Goal: Transaction & Acquisition: Purchase product/service

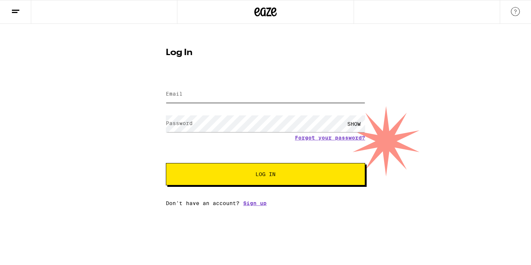
click at [191, 95] on input "Email" at bounding box center [265, 94] width 199 height 17
type input "[EMAIL_ADDRESS][DOMAIN_NAME]"
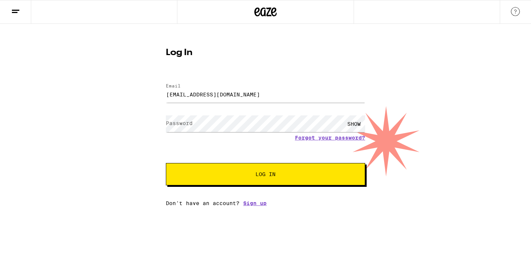
click at [181, 124] on label "Password" at bounding box center [179, 123] width 27 height 6
click at [166, 163] on button "Log In" at bounding box center [265, 174] width 199 height 22
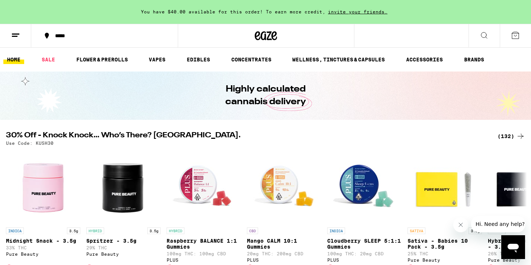
click at [486, 35] on icon at bounding box center [483, 35] width 9 height 9
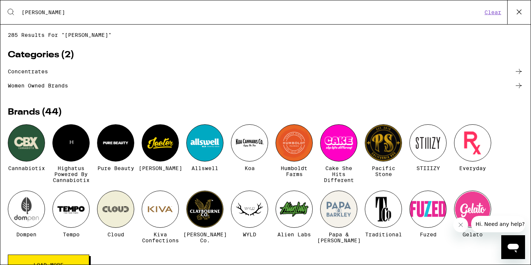
drag, startPoint x: 43, startPoint y: 14, endPoint x: -1, endPoint y: 15, distance: 45.0
click at [0, 0] on html "You have $40.00 available for this order! To earn more credit, invite your frie…" at bounding box center [265, 0] width 531 height 0
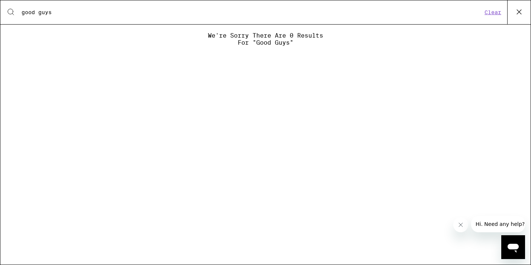
type input "good guys"
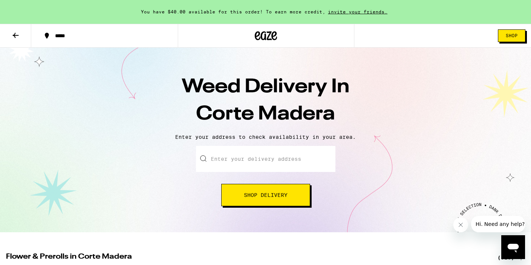
click at [238, 158] on input "Enter your delivery address" at bounding box center [265, 159] width 139 height 26
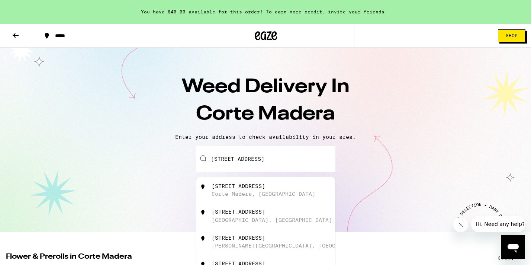
click at [234, 195] on div "Corte Madera, CA" at bounding box center [263, 194] width 104 height 6
type input "123 Buena Vista Avenue, Corte Madera, CA"
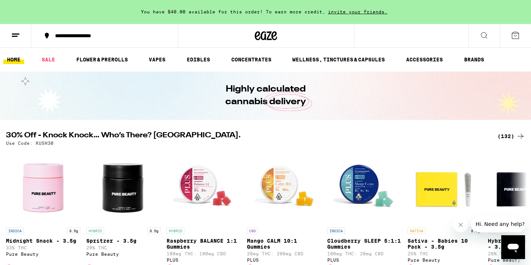
click at [16, 36] on line at bounding box center [15, 36] width 6 height 0
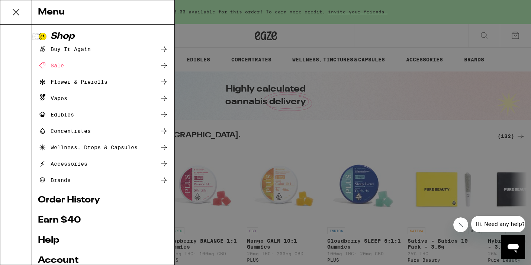
click at [67, 130] on div "Concentrates" at bounding box center [64, 130] width 53 height 9
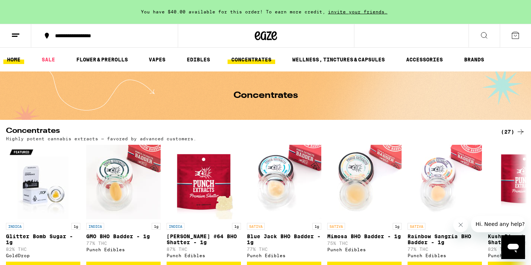
click at [15, 58] on link "HOME" at bounding box center [13, 59] width 21 height 9
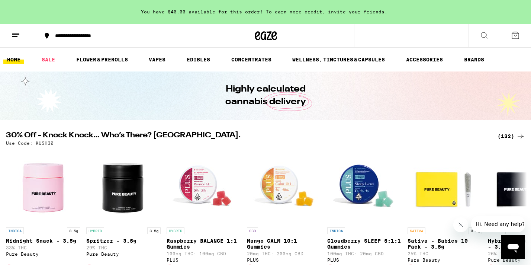
click at [483, 35] on icon at bounding box center [483, 35] width 9 height 9
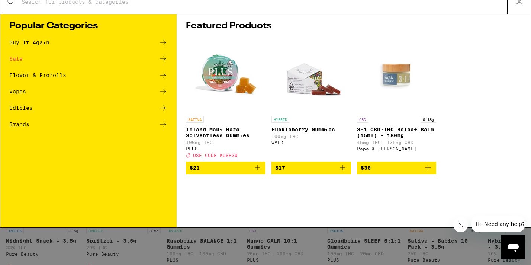
click at [165, 133] on icon at bounding box center [163, 134] width 9 height 9
